Goal: Find specific page/section: Find specific page/section

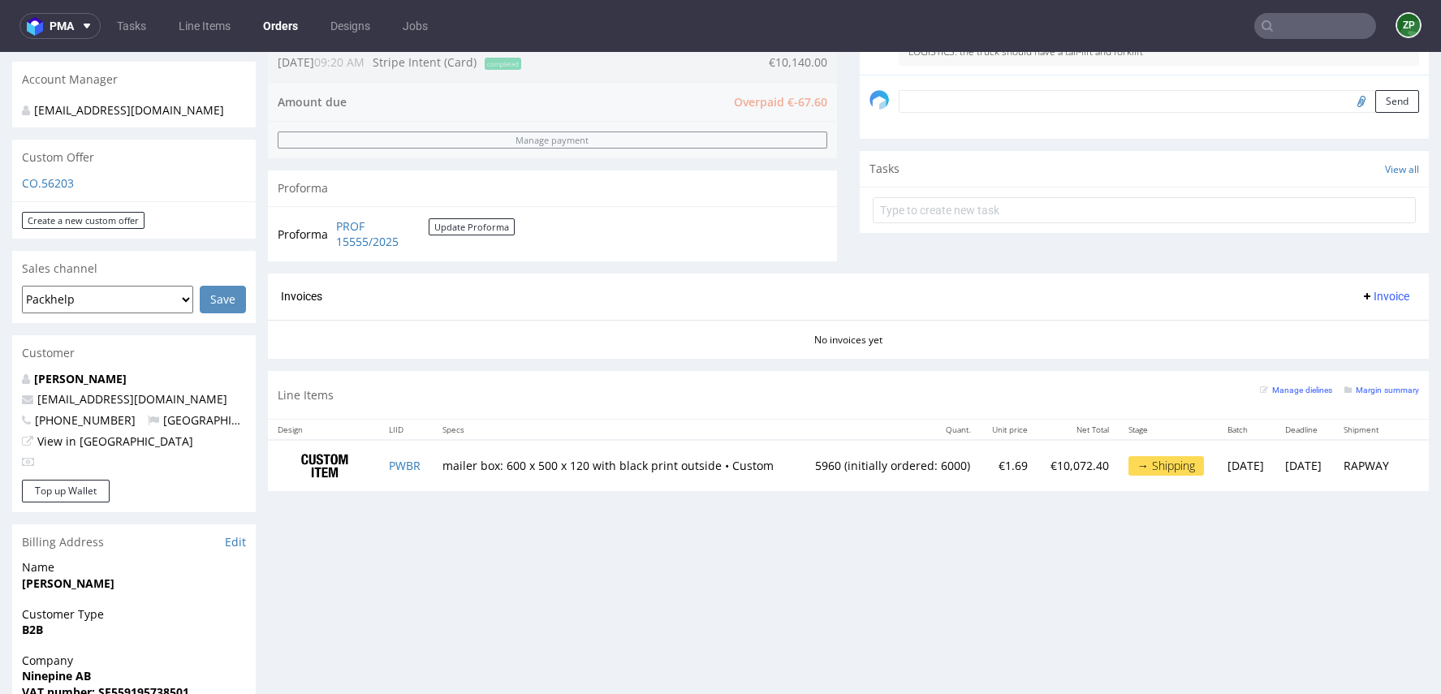
scroll to position [484, 0]
click at [1298, 25] on input "text" at bounding box center [1316, 26] width 122 height 26
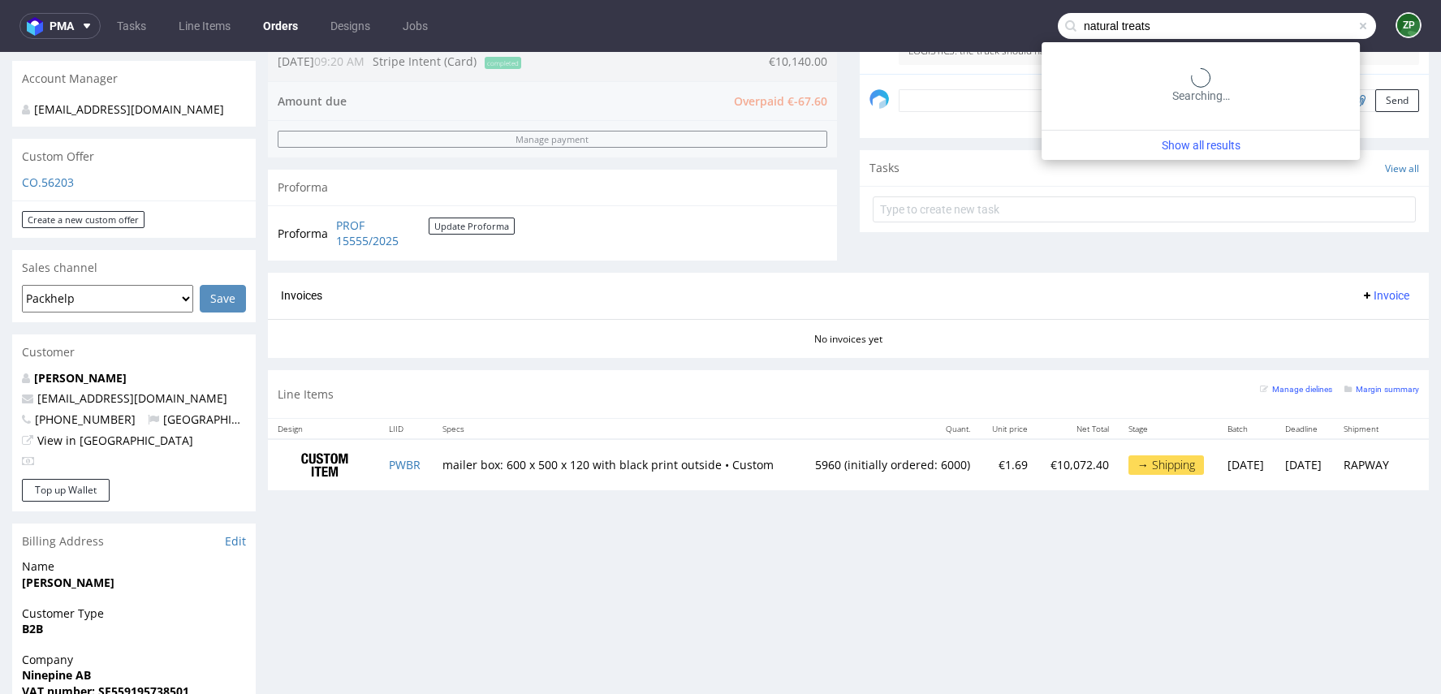
type input "natural treats"
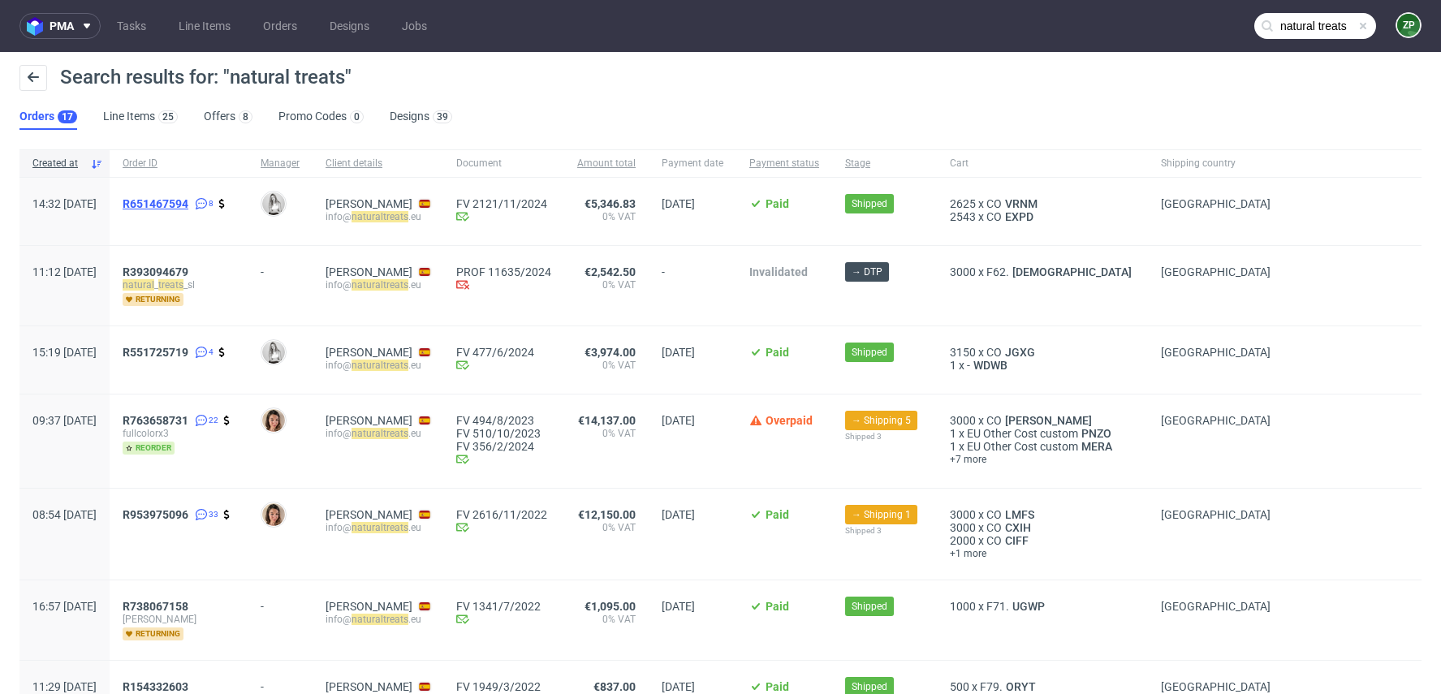
click at [188, 201] on span "R651467594" at bounding box center [156, 203] width 66 height 13
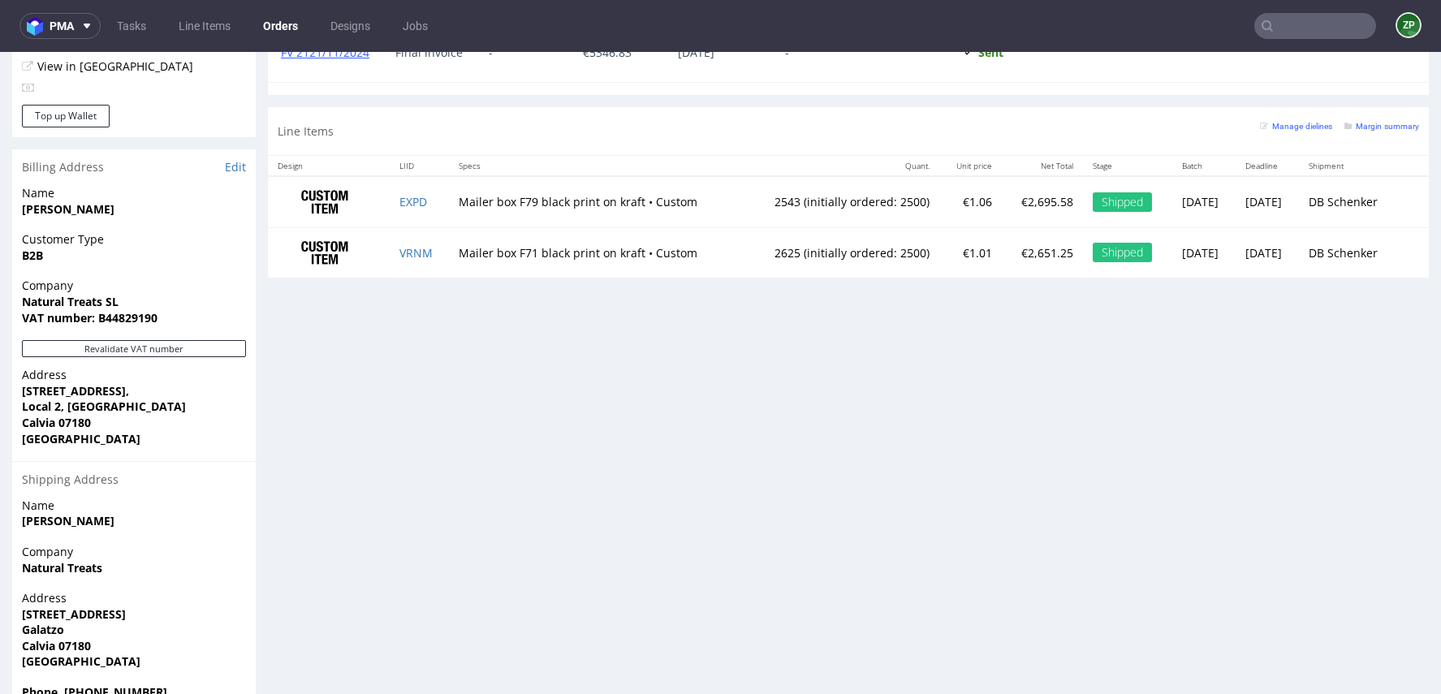
scroll to position [882, 0]
